Goal: Transaction & Acquisition: Purchase product/service

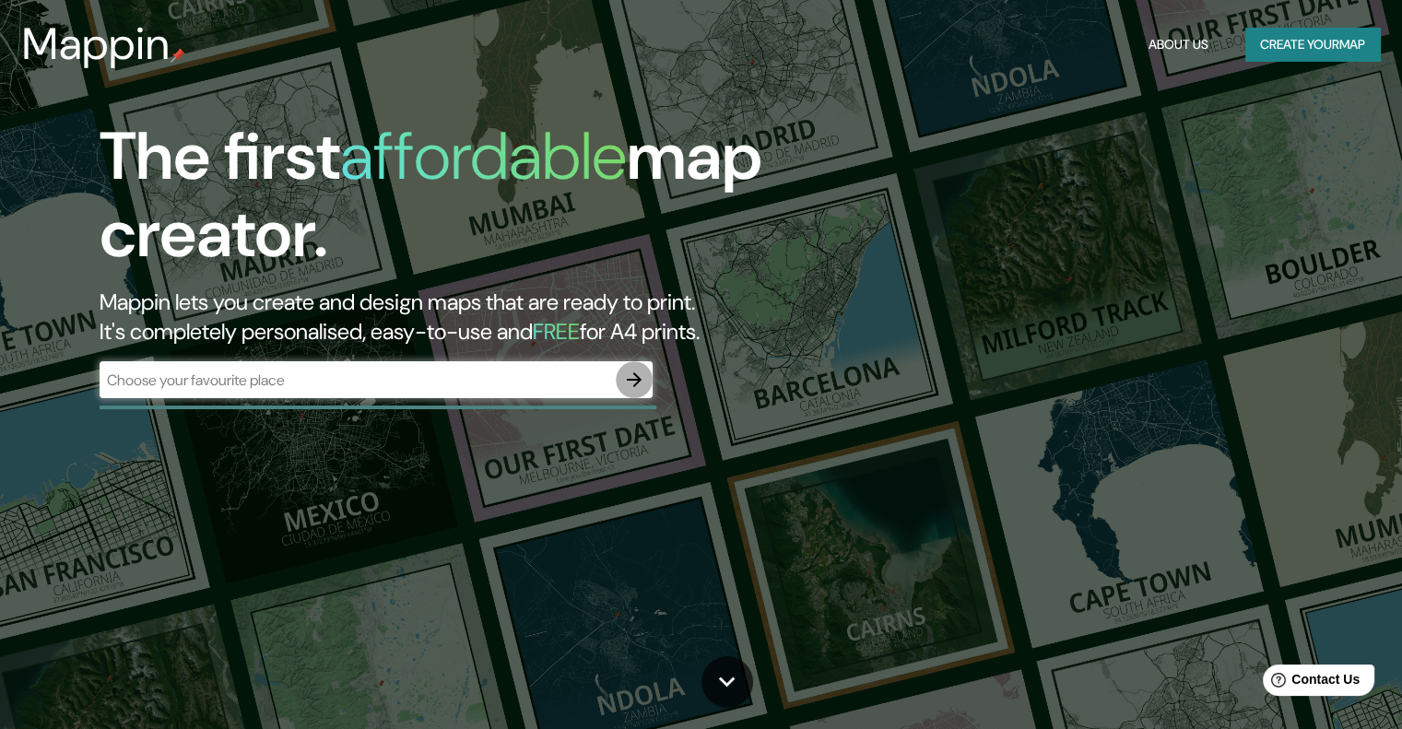
click at [628, 379] on icon "button" at bounding box center [634, 379] width 15 height 15
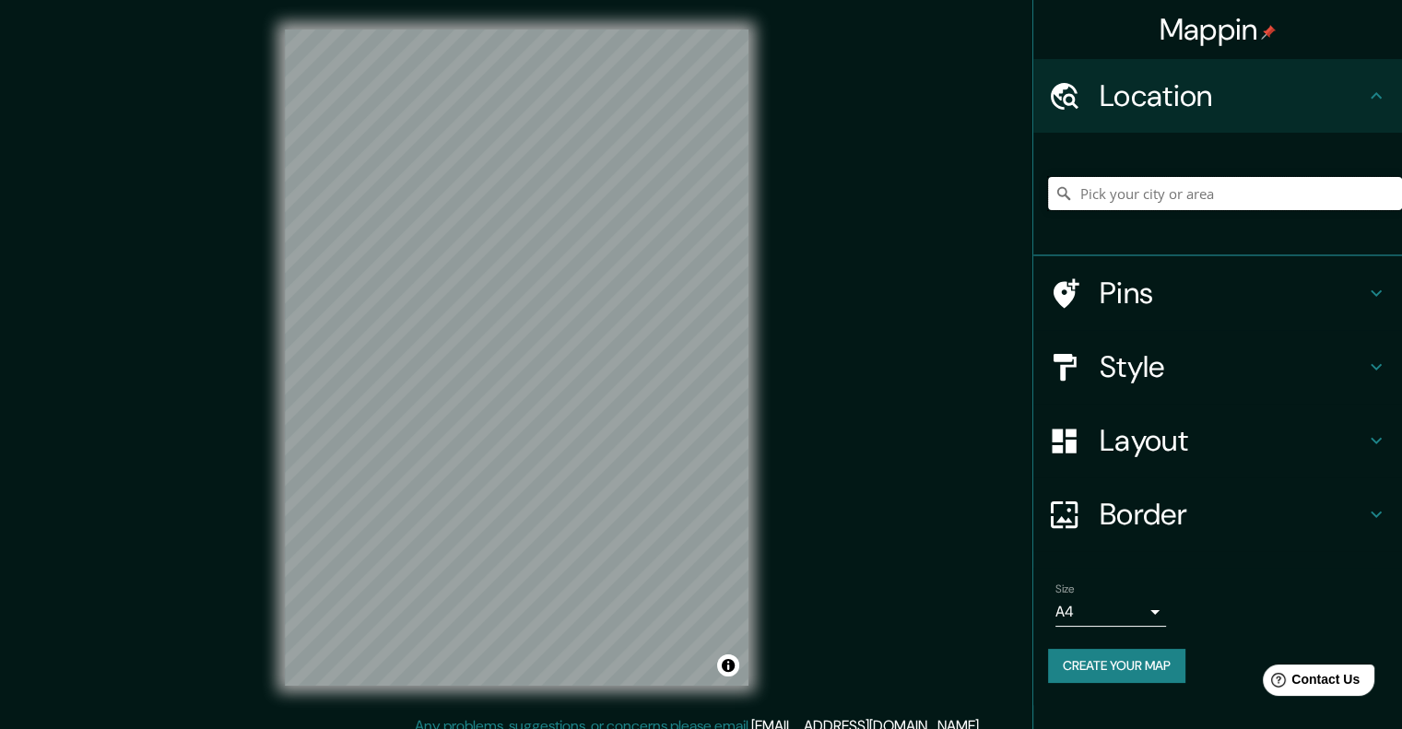
click at [1183, 196] on input "Pick your city or area" at bounding box center [1225, 193] width 354 height 33
drag, startPoint x: 1183, startPoint y: 196, endPoint x: 1232, endPoint y: 189, distance: 49.4
click at [1232, 189] on input "Pick your city or area" at bounding box center [1225, 193] width 354 height 33
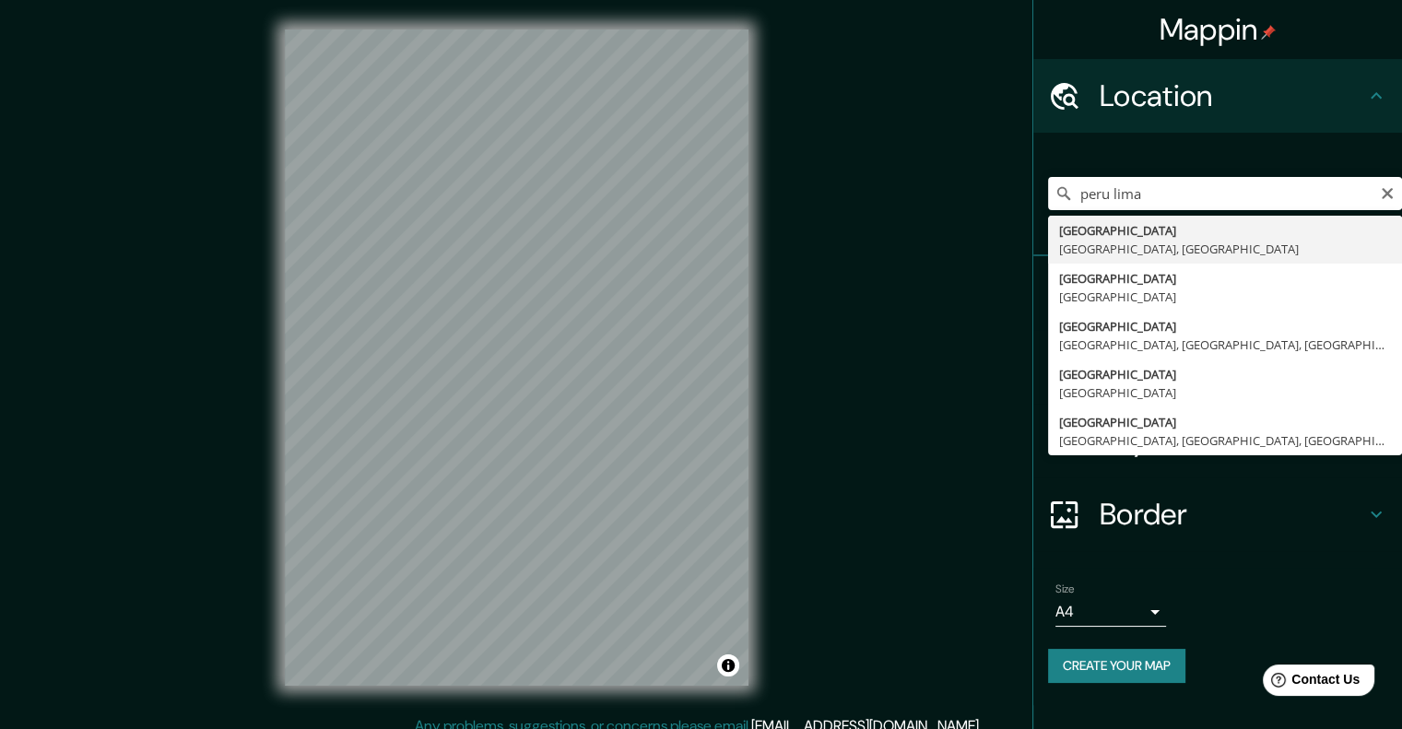
type input "[GEOGRAPHIC_DATA], [GEOGRAPHIC_DATA], [GEOGRAPHIC_DATA]"
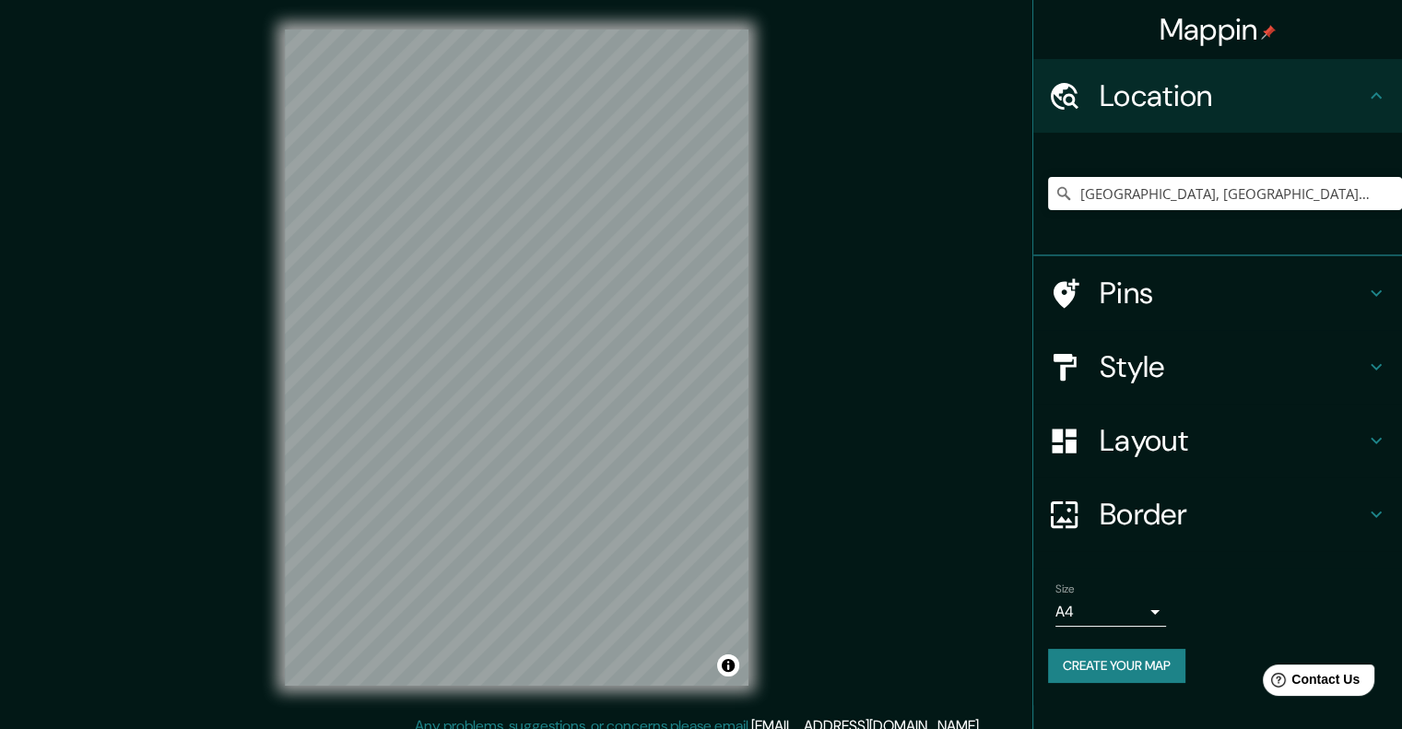
click at [784, 353] on div "Mappin Location [GEOGRAPHIC_DATA], [GEOGRAPHIC_DATA], [GEOGRAPHIC_DATA] Pins St…" at bounding box center [701, 372] width 1402 height 745
click at [764, 349] on div "© Mapbox © OpenStreetMap Improve this map" at bounding box center [516, 357] width 523 height 715
click at [878, 327] on div "Mappin Location [GEOGRAPHIC_DATA], [GEOGRAPHIC_DATA], [GEOGRAPHIC_DATA] Pins St…" at bounding box center [701, 372] width 1402 height 745
click at [212, 202] on div "Mappin Location [GEOGRAPHIC_DATA], [GEOGRAPHIC_DATA], [GEOGRAPHIC_DATA] Pins St…" at bounding box center [701, 372] width 1402 height 745
click at [231, 254] on div "Mappin Location [GEOGRAPHIC_DATA], [GEOGRAPHIC_DATA], [GEOGRAPHIC_DATA] Pins St…" at bounding box center [701, 372] width 1402 height 745
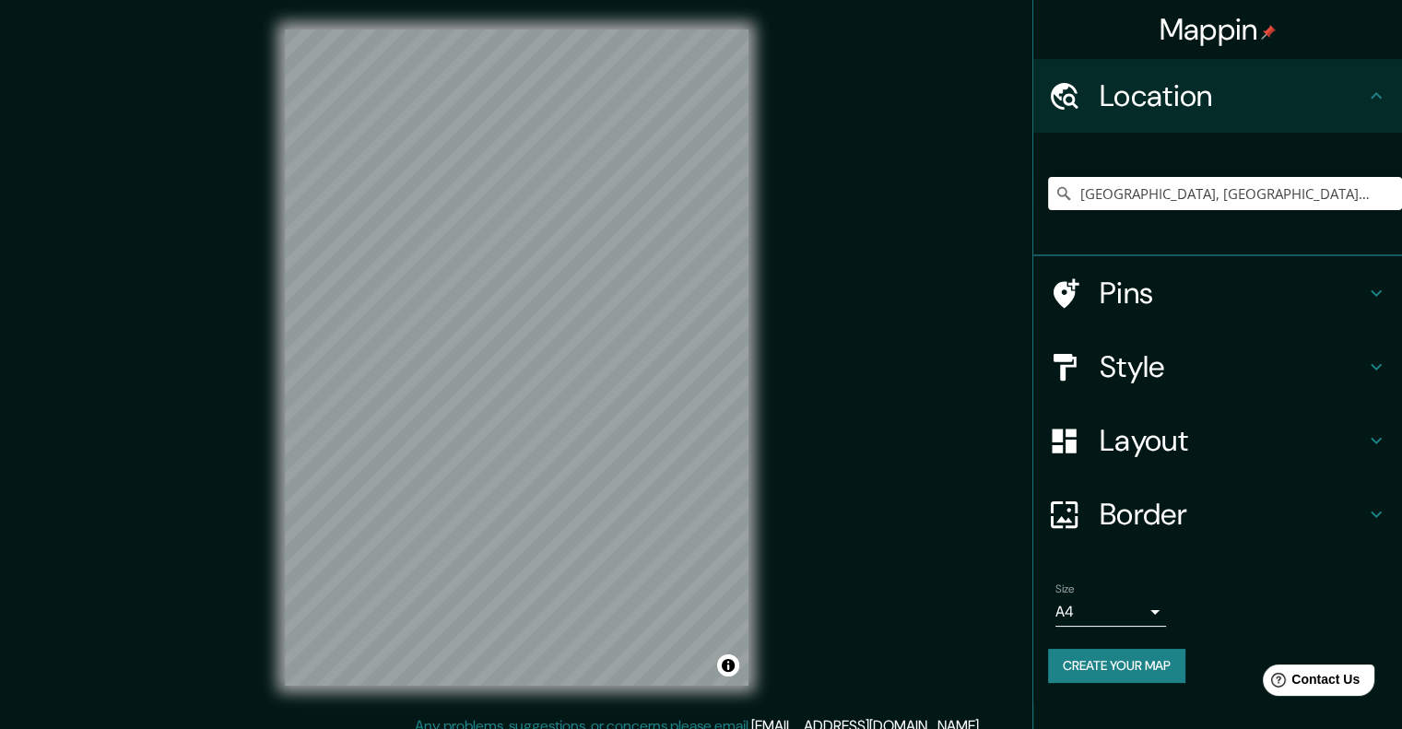
click at [255, 319] on div "© Mapbox © OpenStreetMap Improve this map" at bounding box center [516, 357] width 523 height 715
click at [277, 316] on div "© Mapbox © OpenStreetMap Improve this map" at bounding box center [516, 357] width 523 height 715
click at [260, 340] on div "© Mapbox © OpenStreetMap Improve this map" at bounding box center [516, 357] width 523 height 715
click at [845, 259] on div "Mappin Location [GEOGRAPHIC_DATA], [GEOGRAPHIC_DATA], [GEOGRAPHIC_DATA] Pins St…" at bounding box center [701, 372] width 1402 height 745
click at [780, 313] on div "Mappin Location [GEOGRAPHIC_DATA], [GEOGRAPHIC_DATA], [GEOGRAPHIC_DATA] Pins St…" at bounding box center [701, 372] width 1402 height 745
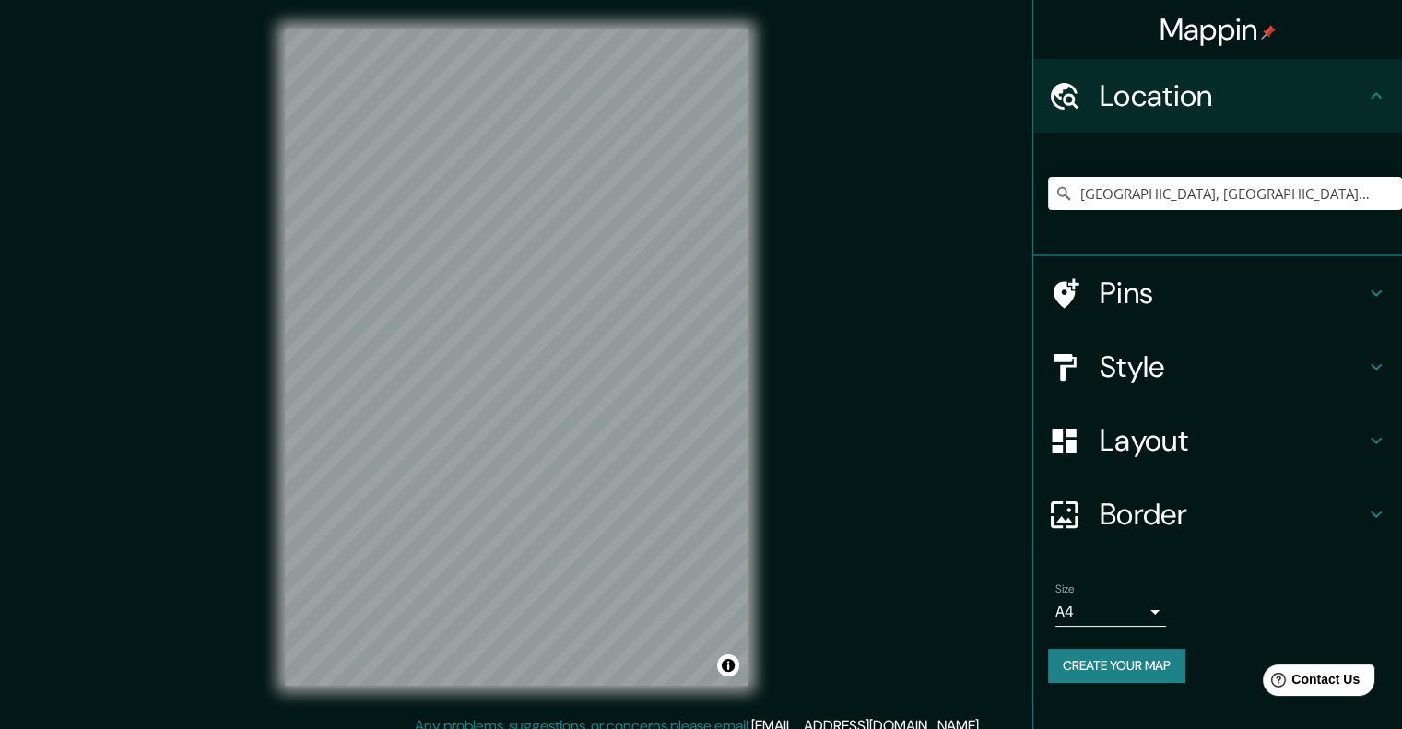
click at [1111, 340] on div "Style" at bounding box center [1217, 367] width 369 height 74
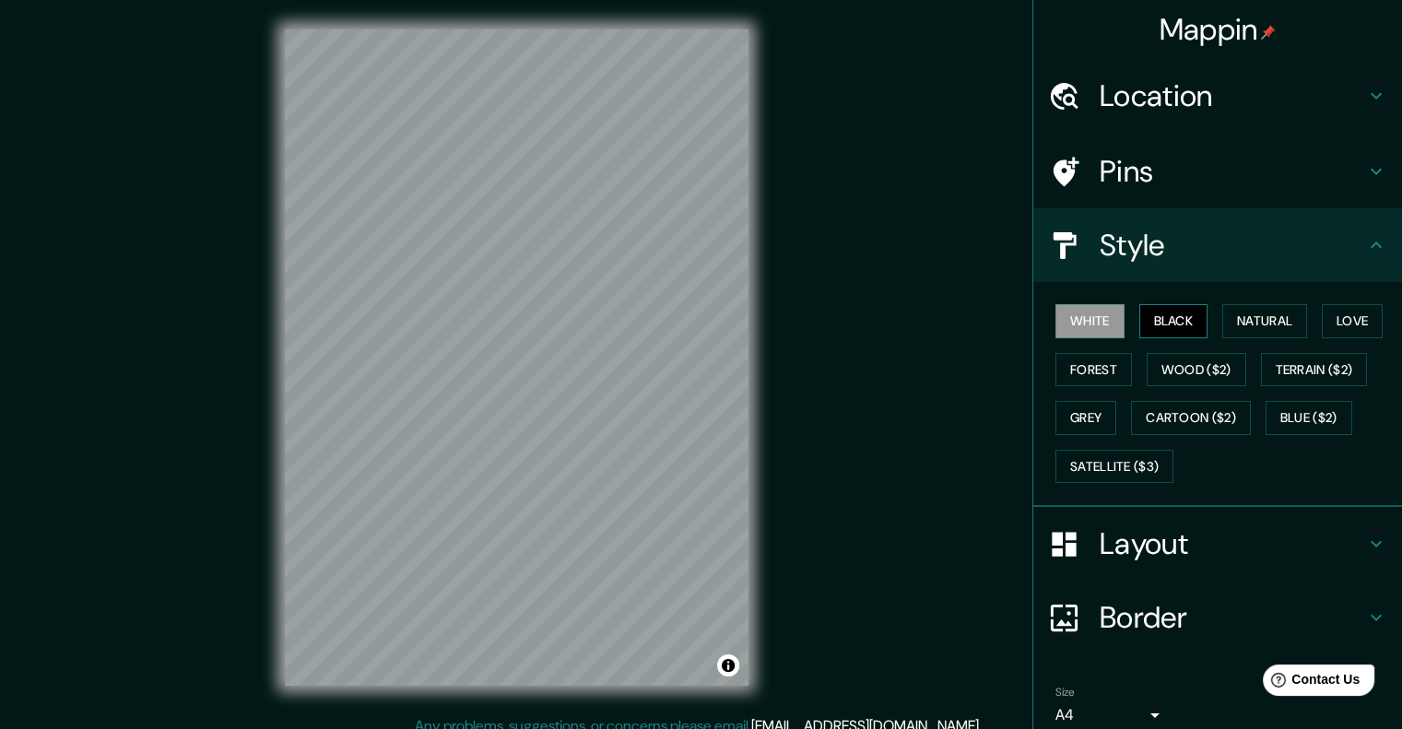
click at [1154, 320] on button "Black" at bounding box center [1173, 321] width 69 height 34
click at [1223, 312] on button "Natural" at bounding box center [1264, 321] width 85 height 34
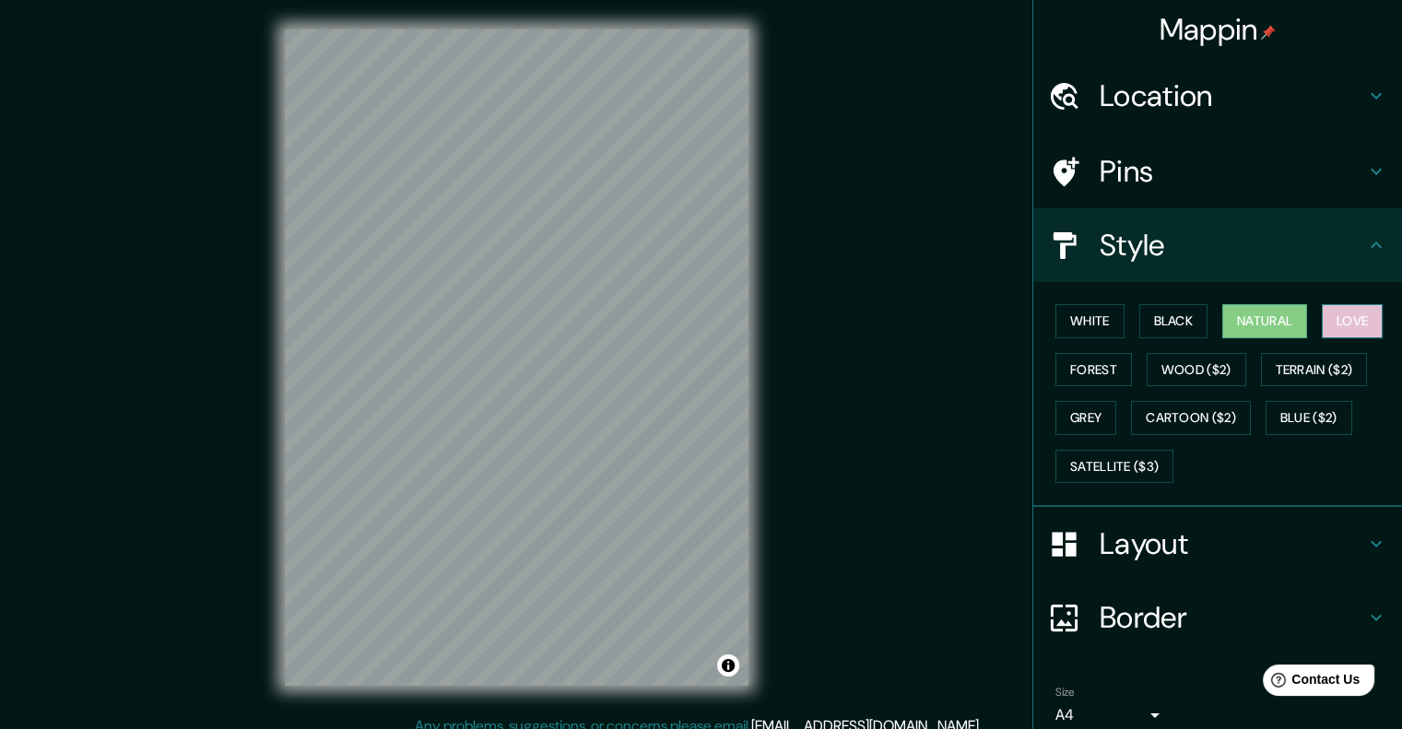
click at [1335, 324] on button "Love" at bounding box center [1352, 321] width 61 height 34
click at [1103, 366] on button "Forest" at bounding box center [1094, 370] width 77 height 34
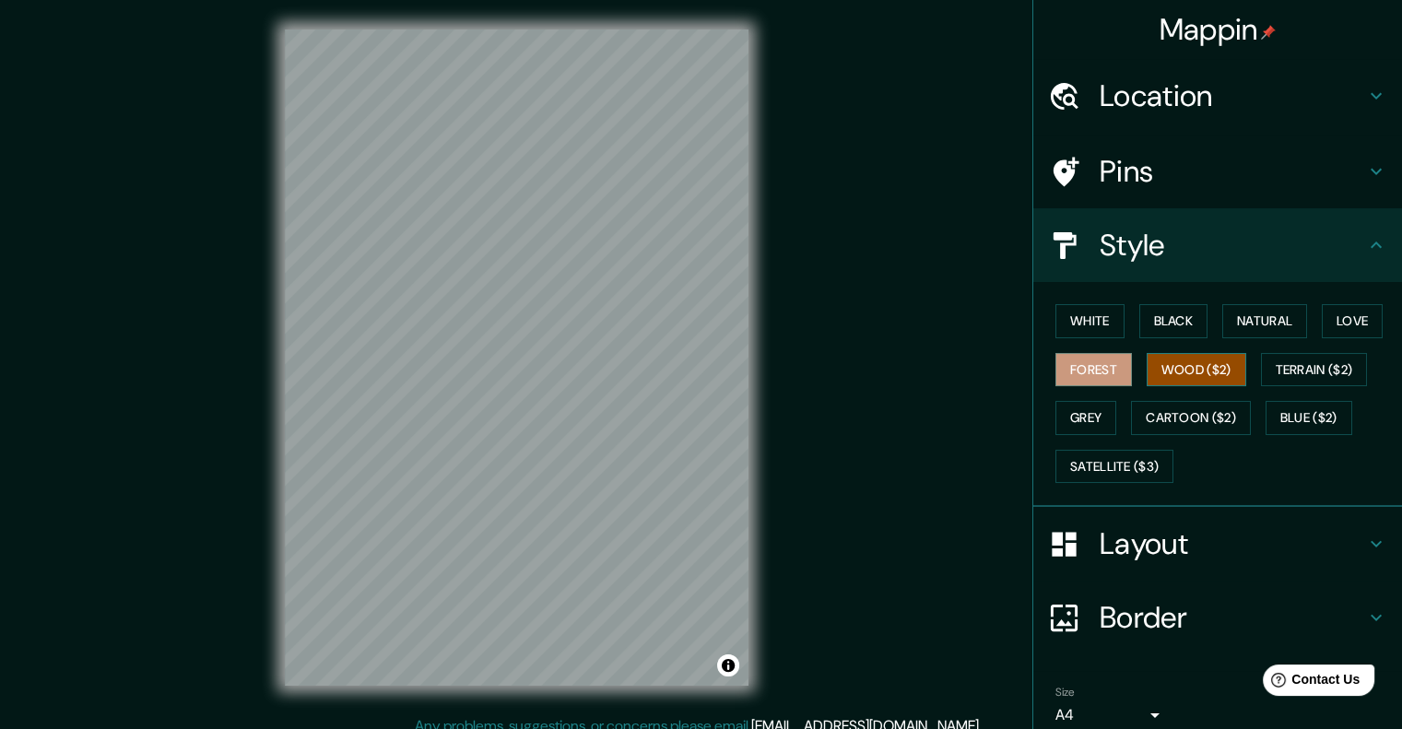
click at [1171, 372] on button "Wood ($2)" at bounding box center [1197, 370] width 100 height 34
click at [1287, 358] on button "Terrain ($2)" at bounding box center [1314, 370] width 107 height 34
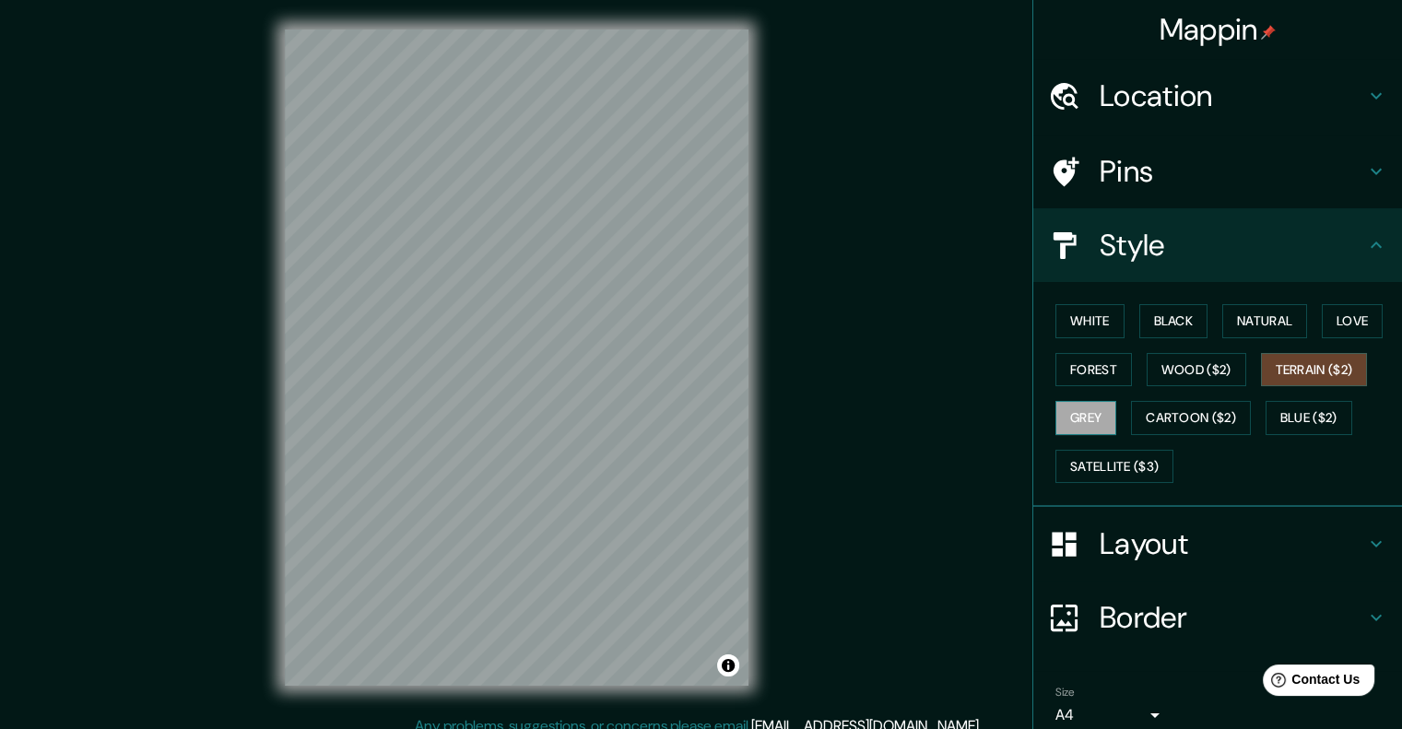
click at [1082, 405] on button "Grey" at bounding box center [1086, 418] width 61 height 34
click at [1068, 363] on button "Forest" at bounding box center [1094, 370] width 77 height 34
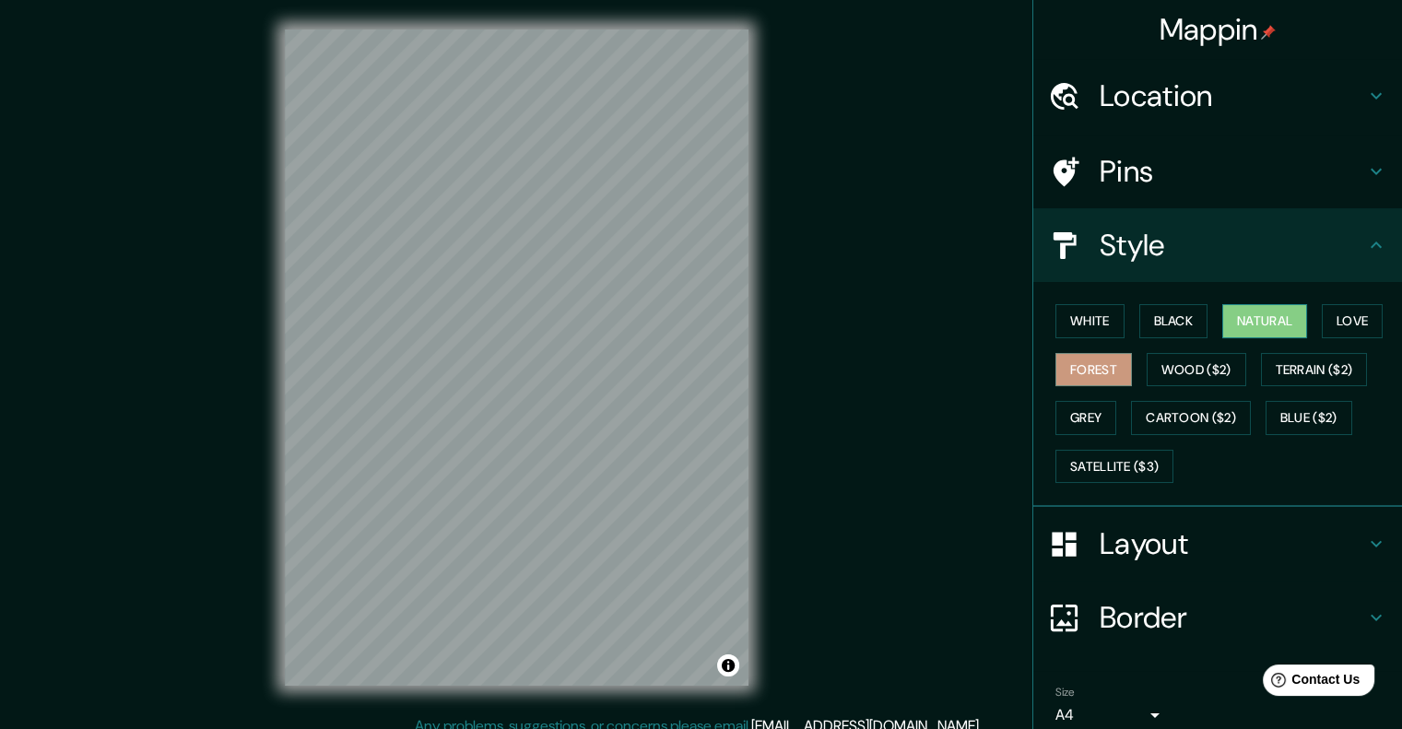
click at [1280, 317] on button "Natural" at bounding box center [1264, 321] width 85 height 34
